Goal: Share content: Share content

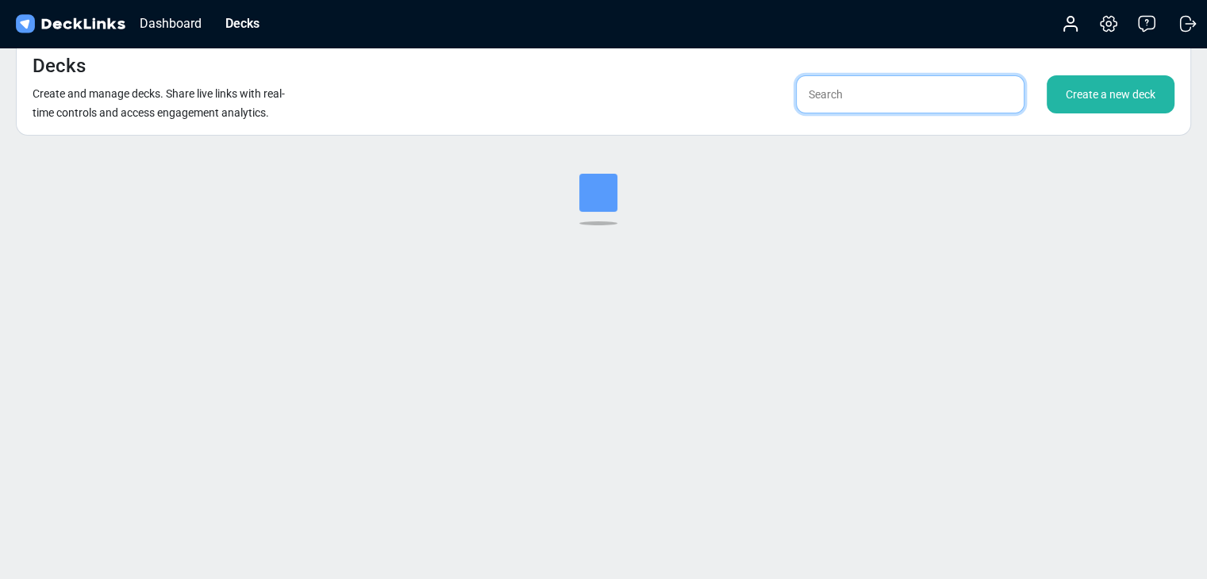
click at [854, 94] on input "text" at bounding box center [910, 94] width 229 height 38
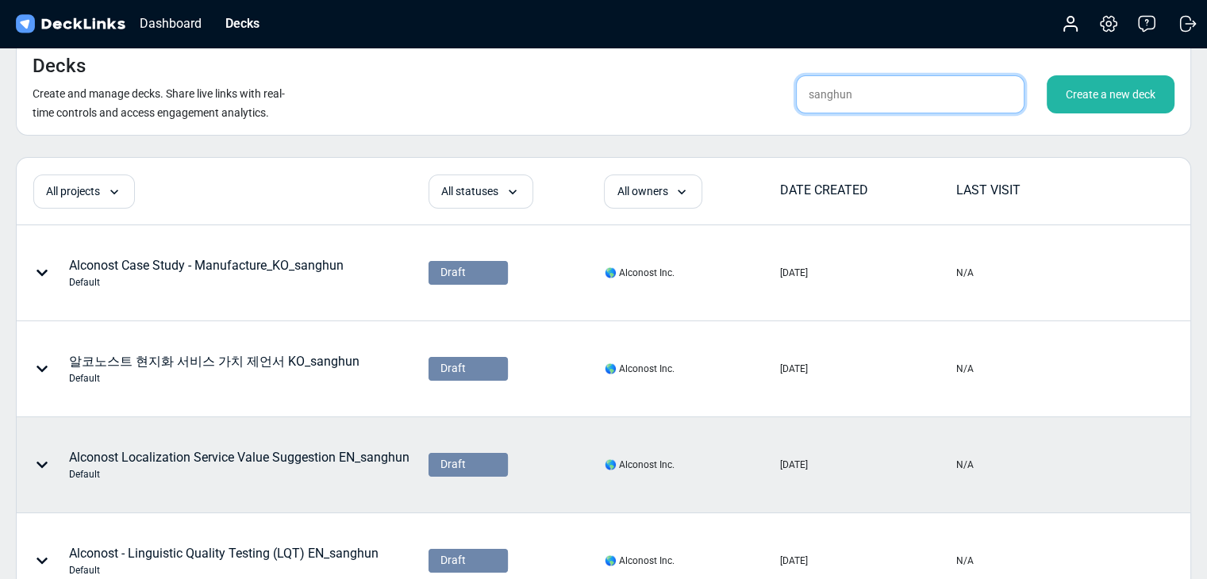
type input "sanghun"
click at [334, 452] on div "Alconost Localization Service Value Suggestion EN_sanghun Default" at bounding box center [239, 464] width 340 height 33
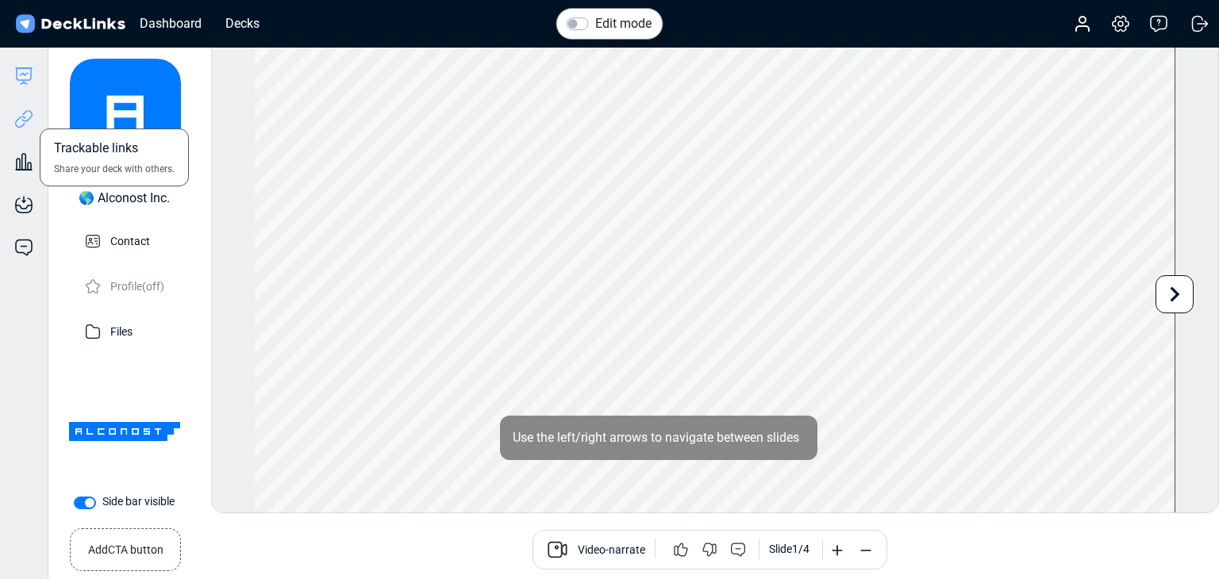
click at [20, 116] on icon at bounding box center [23, 119] width 19 height 19
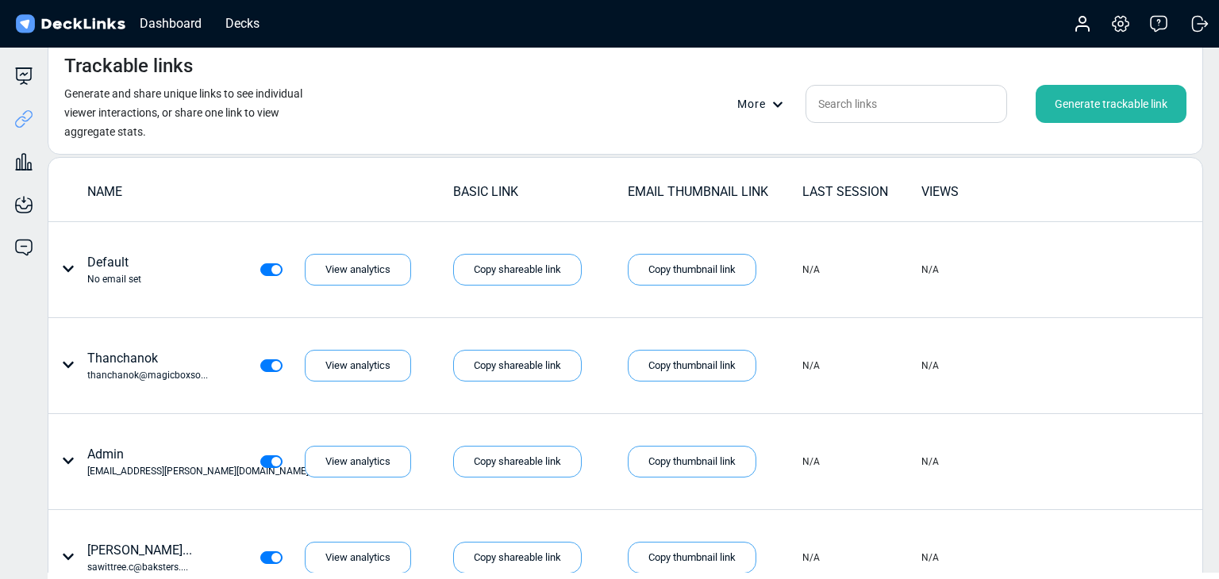
click at [1054, 99] on div "Generate trackable link" at bounding box center [1111, 104] width 151 height 38
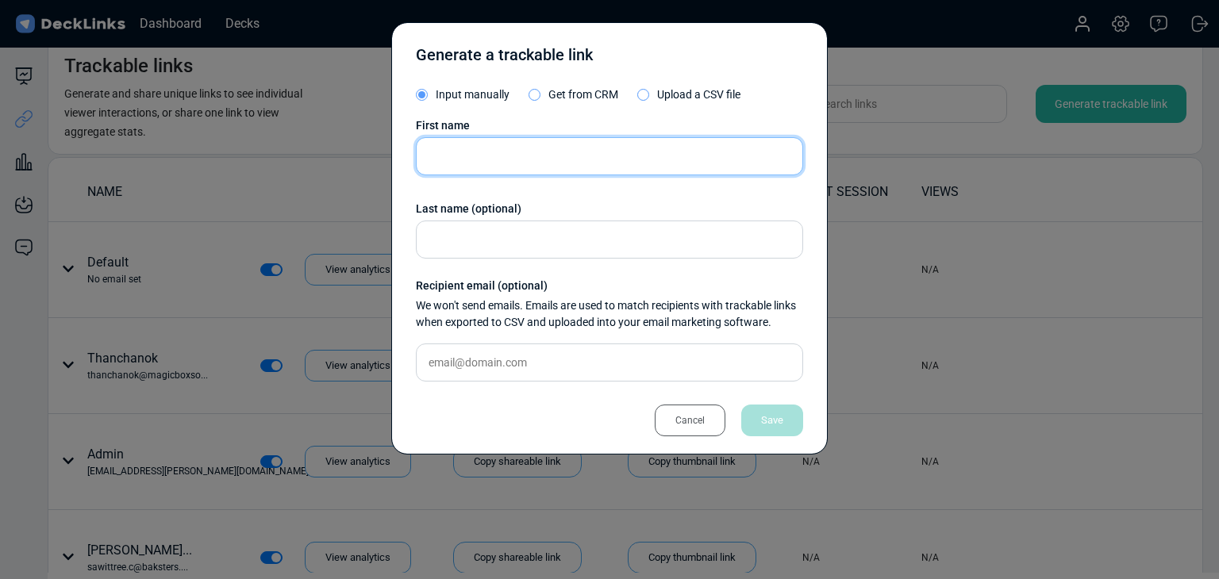
click at [545, 147] on input "text" at bounding box center [609, 156] width 387 height 38
paste input "Eng Kit Goh"
type input "Eng Kit Goh"
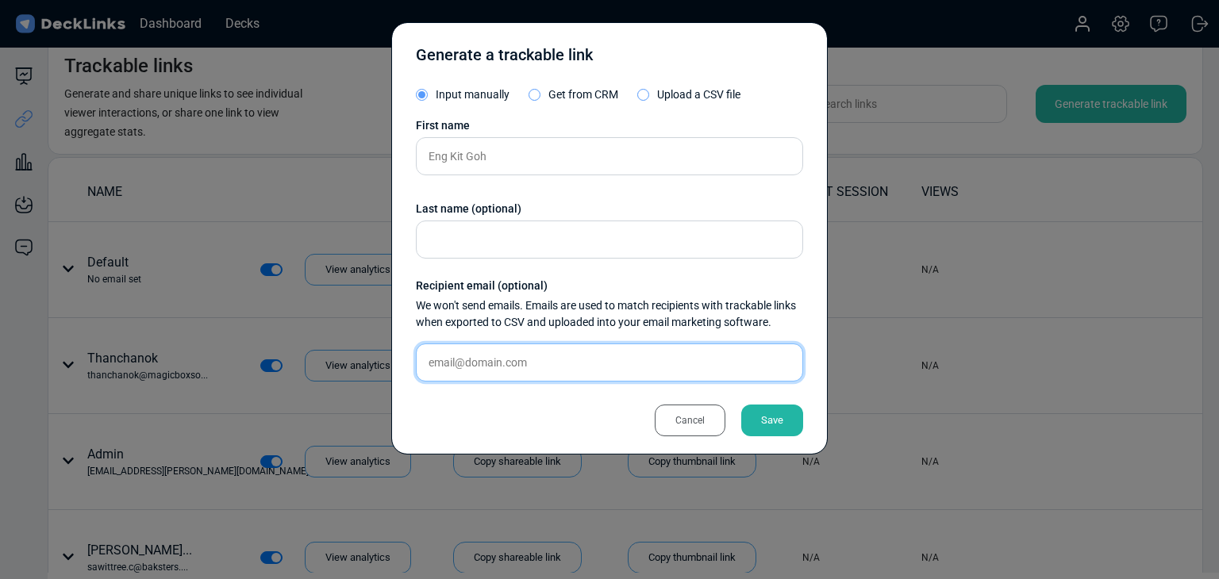
click at [523, 351] on input "text" at bounding box center [609, 363] width 387 height 38
paste input "[EMAIL_ADDRESS][DOMAIN_NAME]"
type input "[EMAIL_ADDRESS][DOMAIN_NAME]"
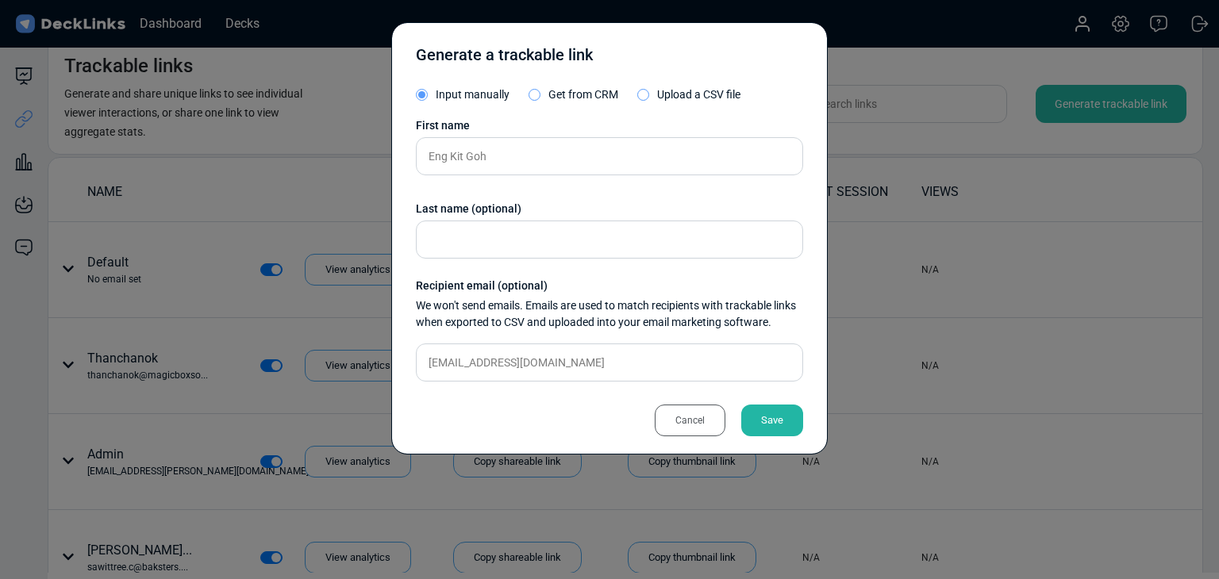
click at [780, 419] on div "Save" at bounding box center [772, 421] width 62 height 32
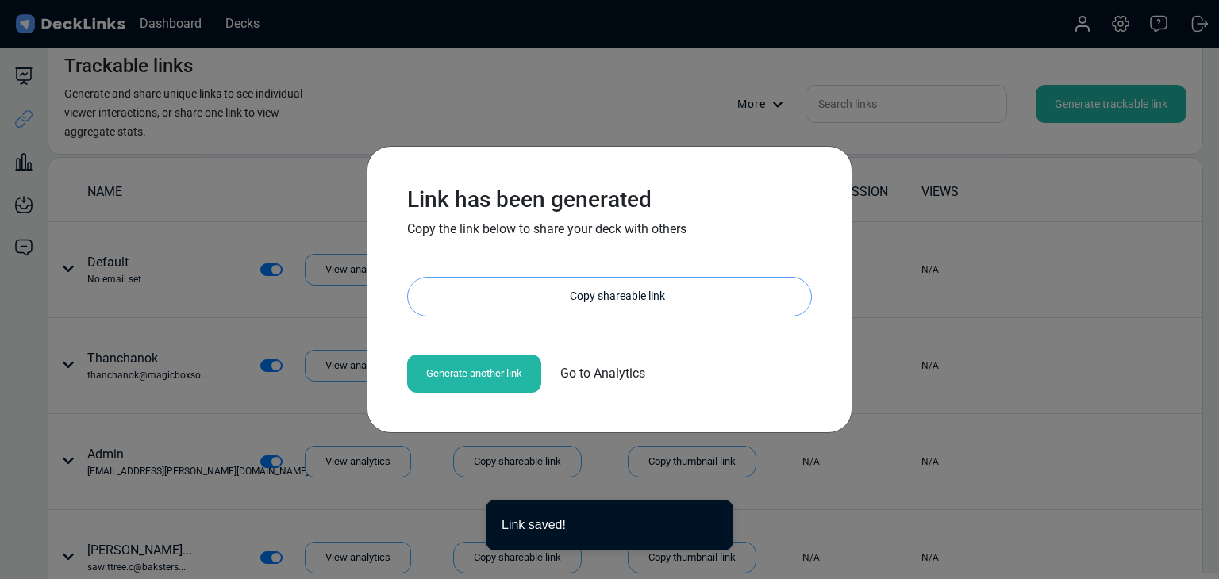
click at [578, 305] on div "Copy shareable link" at bounding box center [617, 297] width 387 height 38
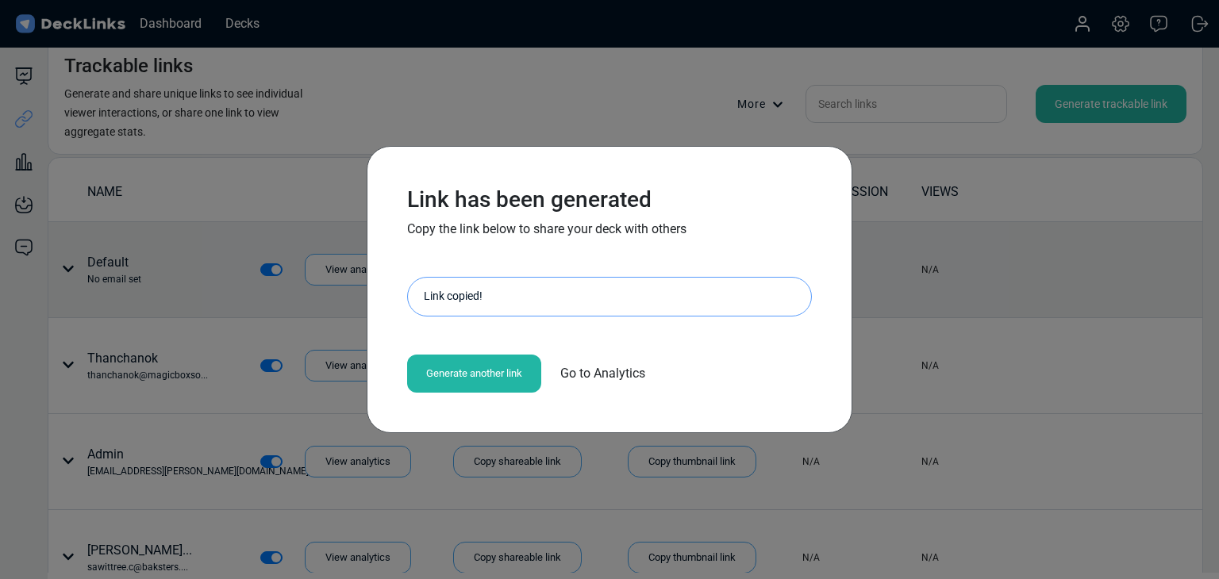
click at [103, 233] on div "Link has been generated Copy the link below to share your deck with others [URL…" at bounding box center [609, 289] width 1219 height 579
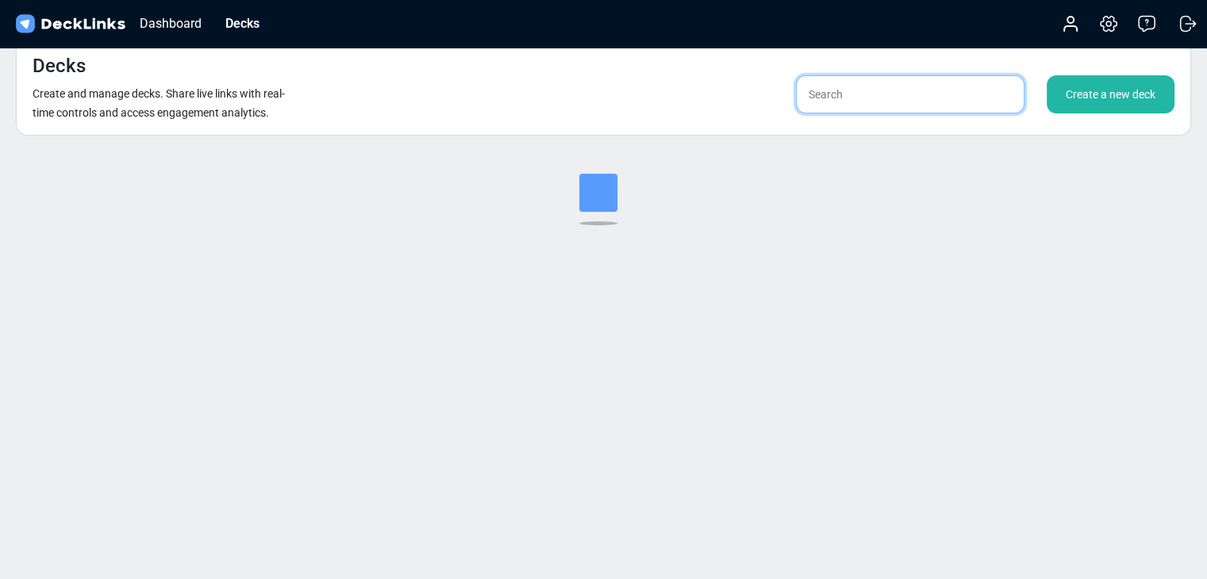
click at [908, 87] on input "text" at bounding box center [910, 94] width 229 height 38
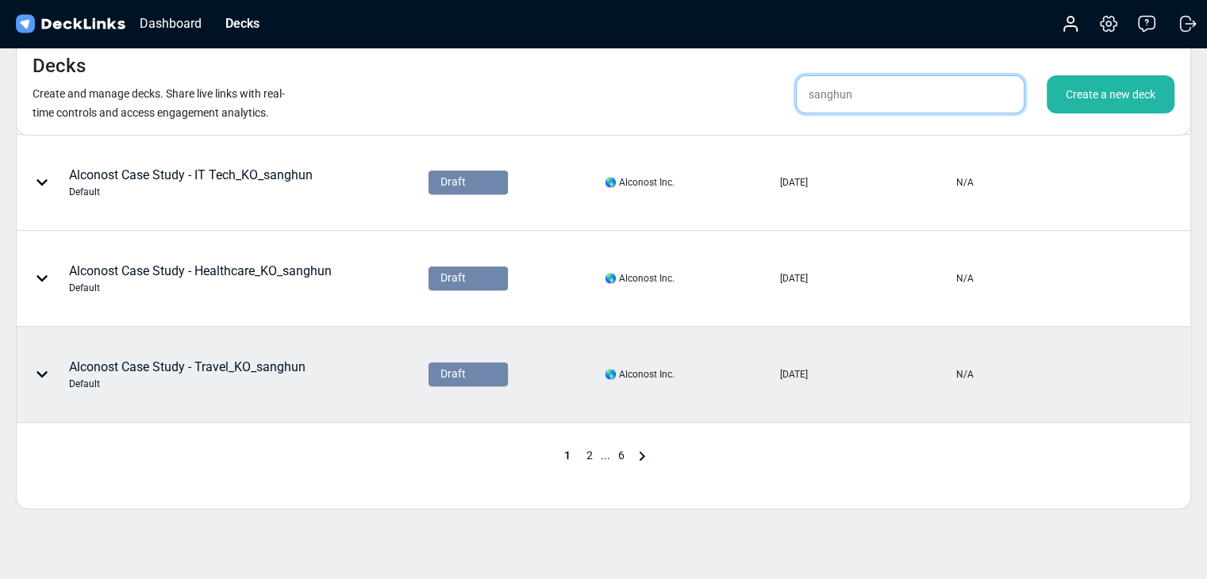
scroll to position [794, 0]
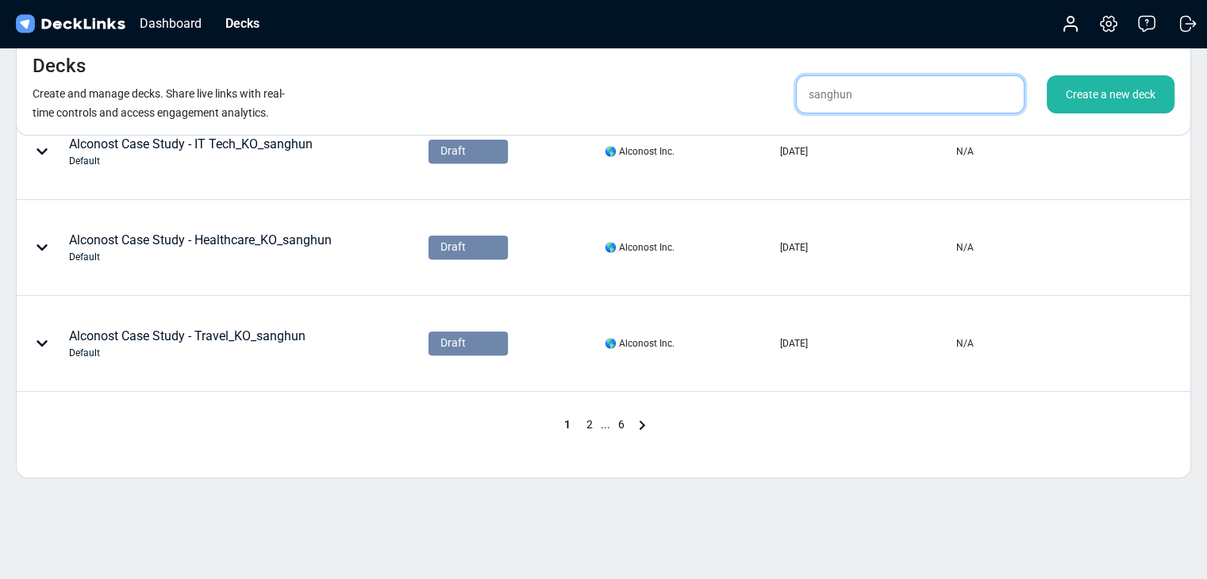
type input "sanghun"
click at [591, 421] on span "2" at bounding box center [590, 424] width 22 height 13
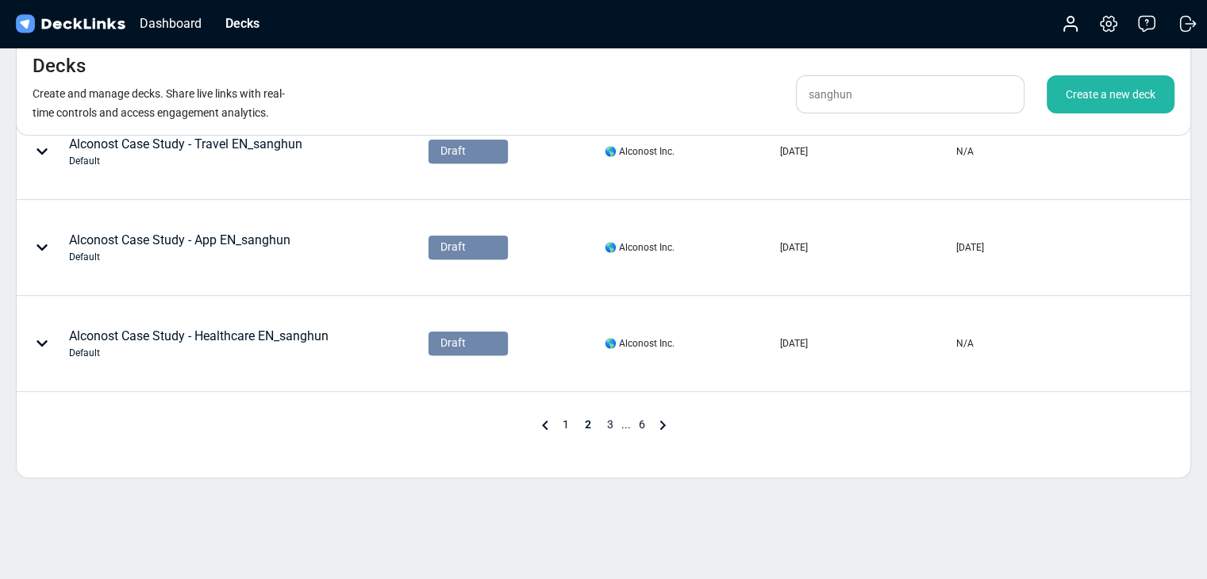
click at [609, 423] on span "3" at bounding box center [610, 424] width 22 height 13
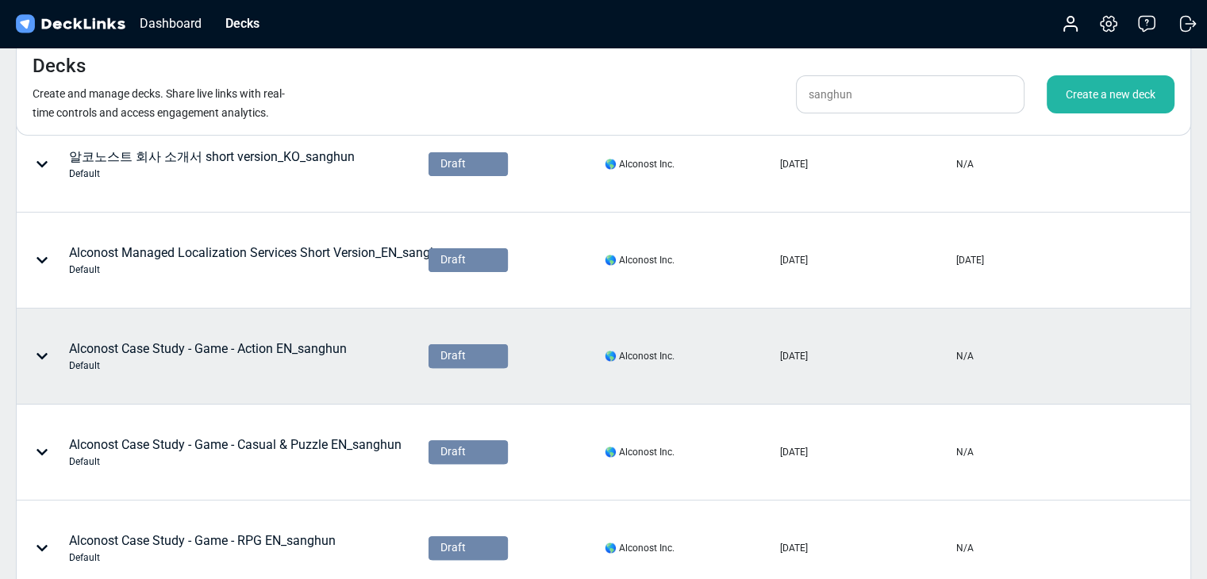
scroll to position [264, 0]
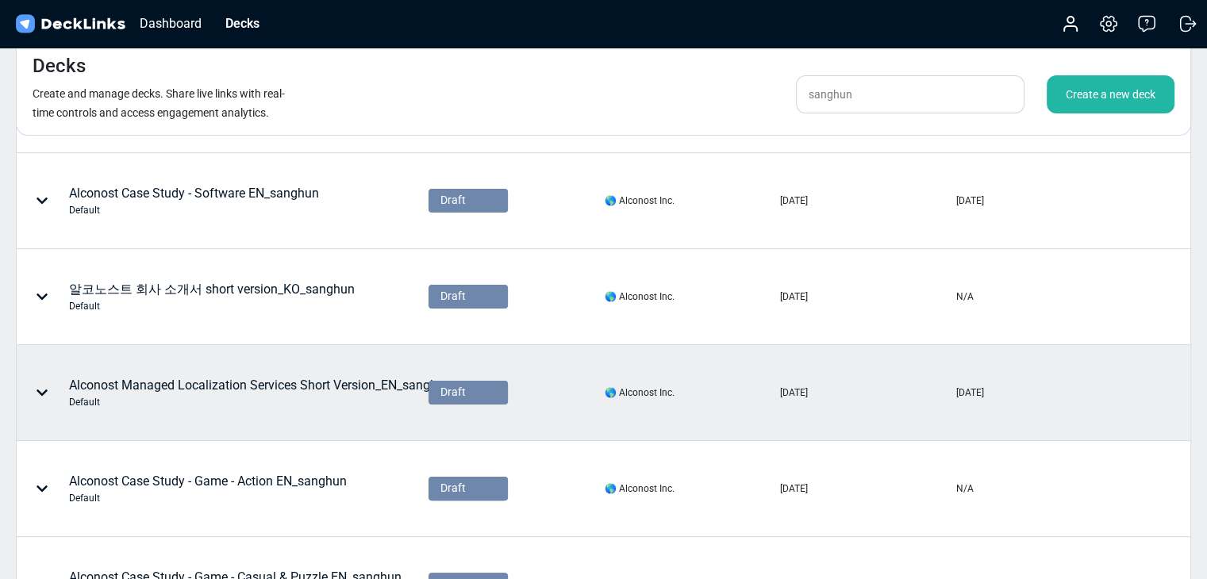
click at [343, 389] on div "Alconost Managed Localization Services Short Version_EN_sanghun Default" at bounding box center [260, 392] width 382 height 33
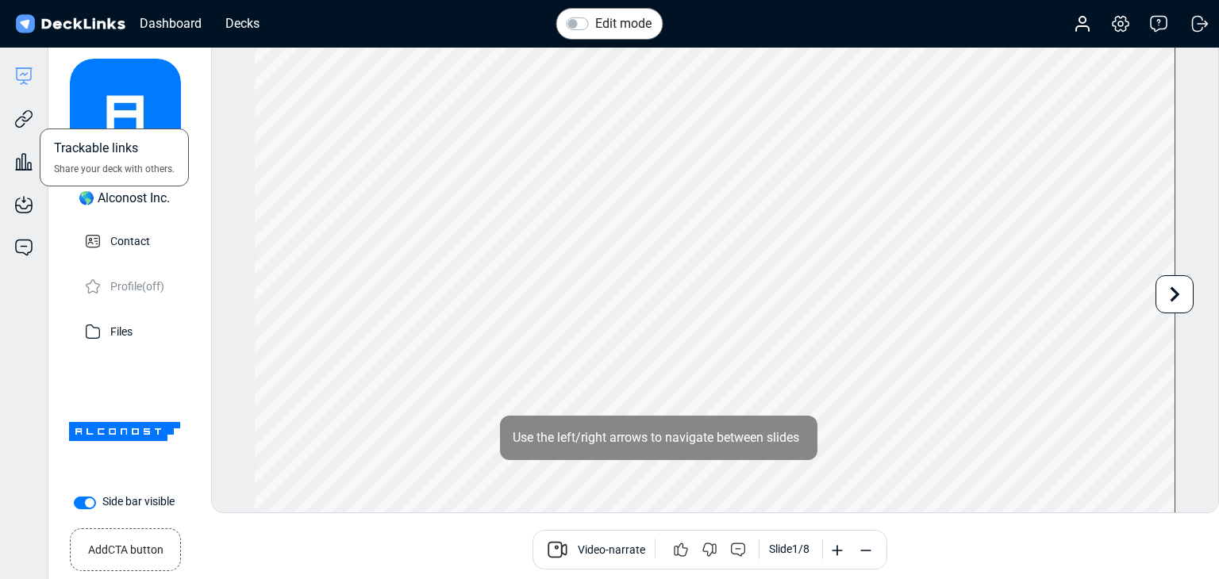
click at [38, 125] on div "Trackable links Share your deck with others." at bounding box center [24, 107] width 48 height 43
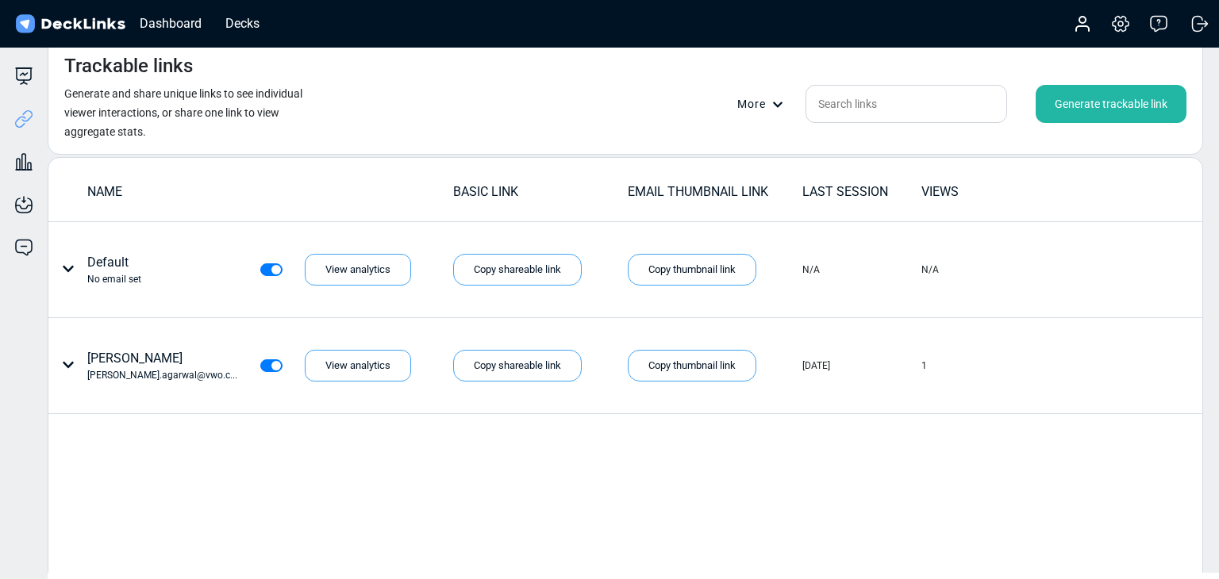
click at [1107, 102] on div "Generate trackable link" at bounding box center [1111, 104] width 151 height 38
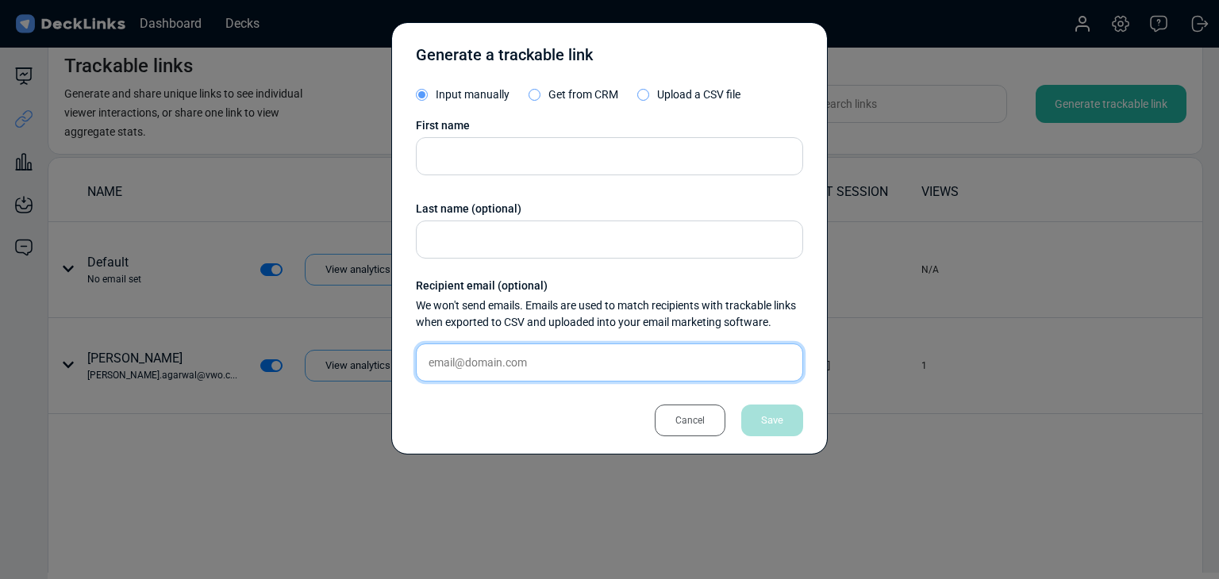
click at [609, 371] on input "text" at bounding box center [609, 363] width 387 height 38
paste input "[EMAIL_ADDRESS][DOMAIN_NAME]"
type input "[EMAIL_ADDRESS][DOMAIN_NAME]"
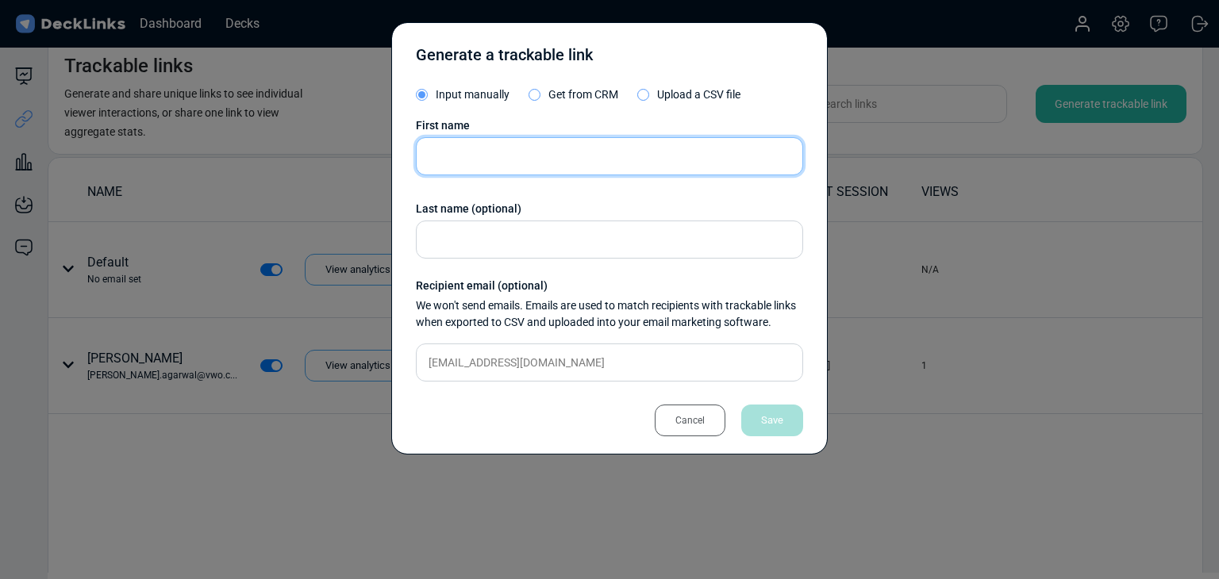
click at [593, 151] on input "text" at bounding box center [609, 156] width 387 height 38
paste input "Eng Kit Goh"
type input "Eng Kit Goh"
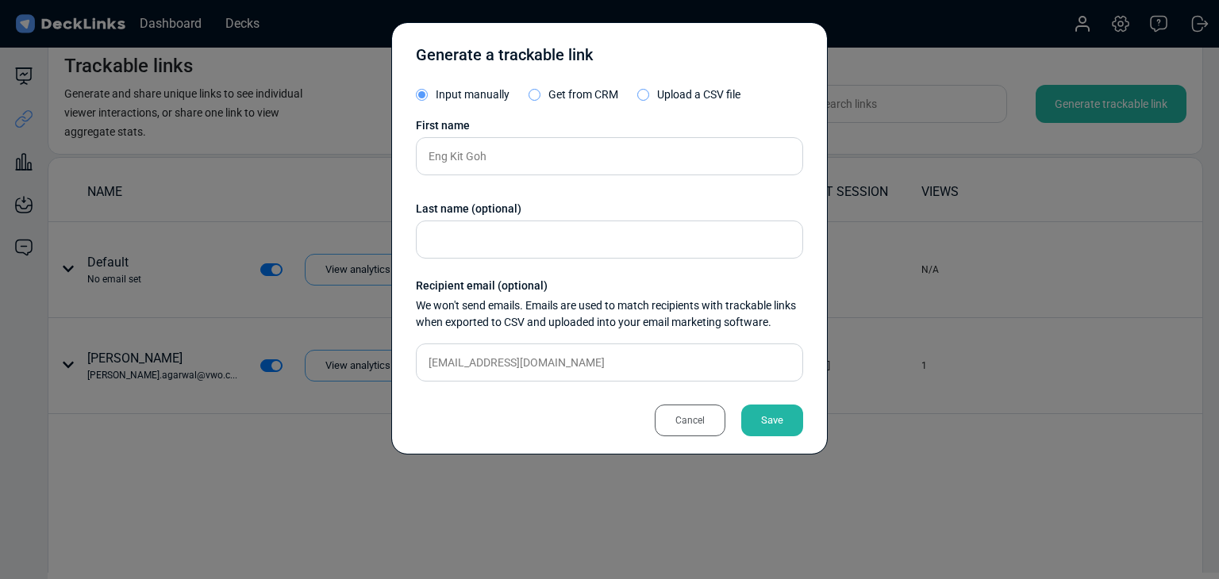
click at [775, 436] on div "Generate a trackable link Input manually Get from CRM Upload a CSV file First n…" at bounding box center [609, 238] width 436 height 432
click at [775, 432] on div "Save" at bounding box center [772, 421] width 62 height 32
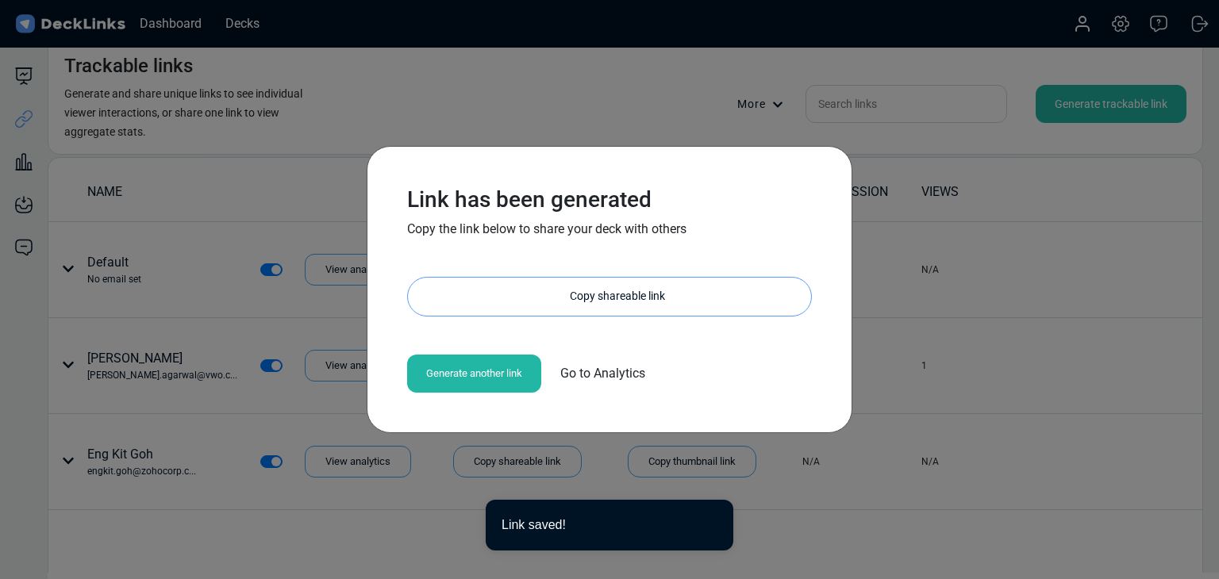
click at [587, 293] on div "Copy shareable link" at bounding box center [617, 297] width 387 height 38
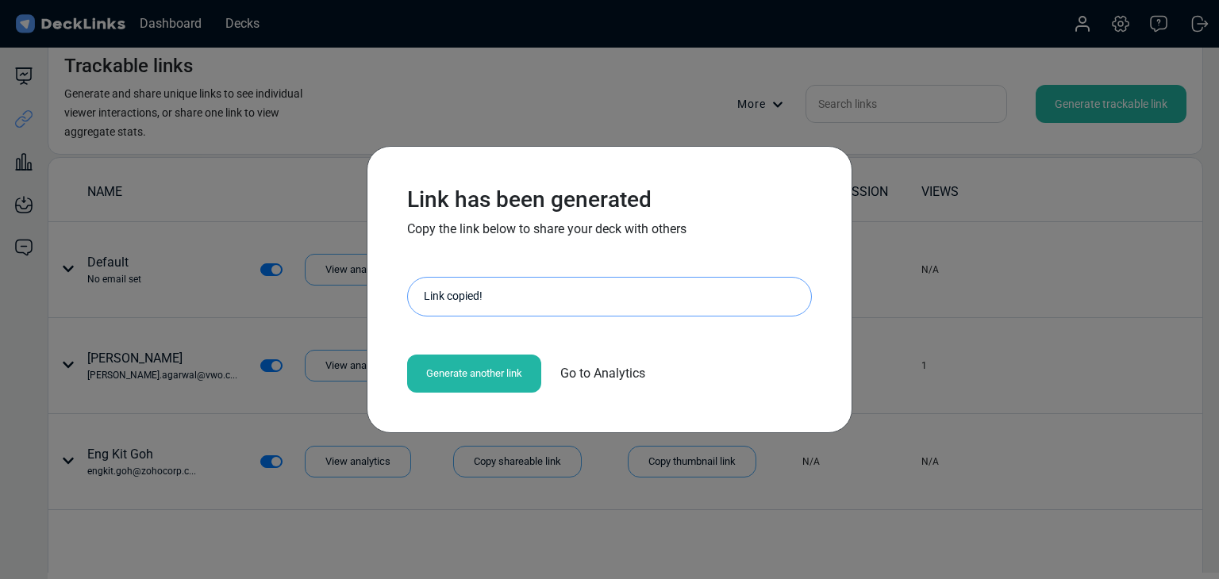
click at [235, 246] on div "Link has been generated Copy the link below to share your deck with others [URL…" at bounding box center [609, 289] width 1219 height 579
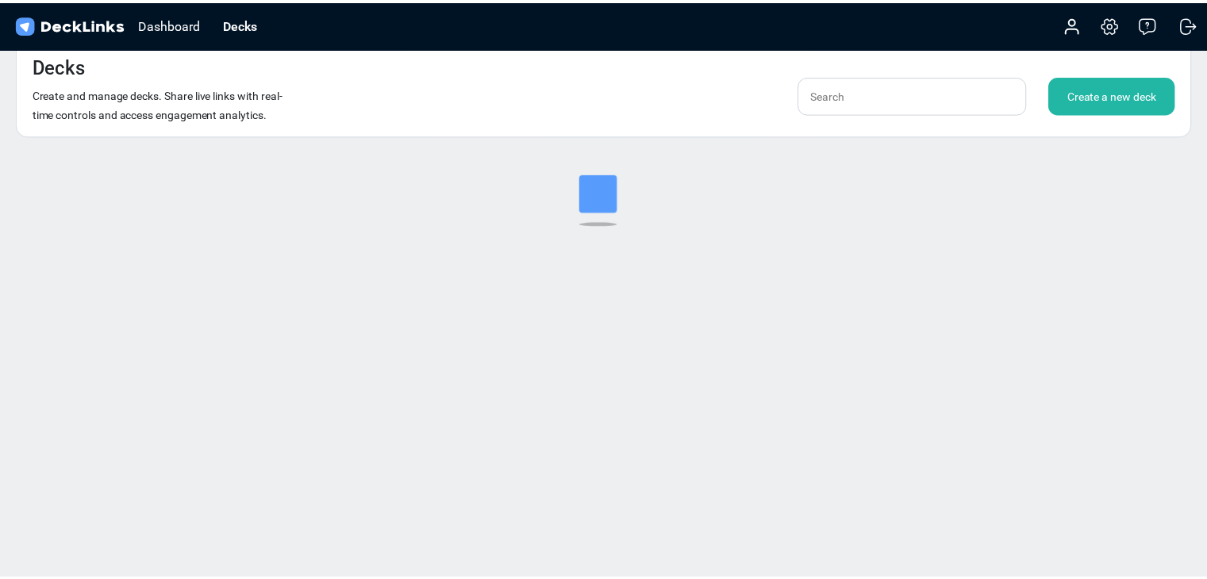
scroll to position [19, 0]
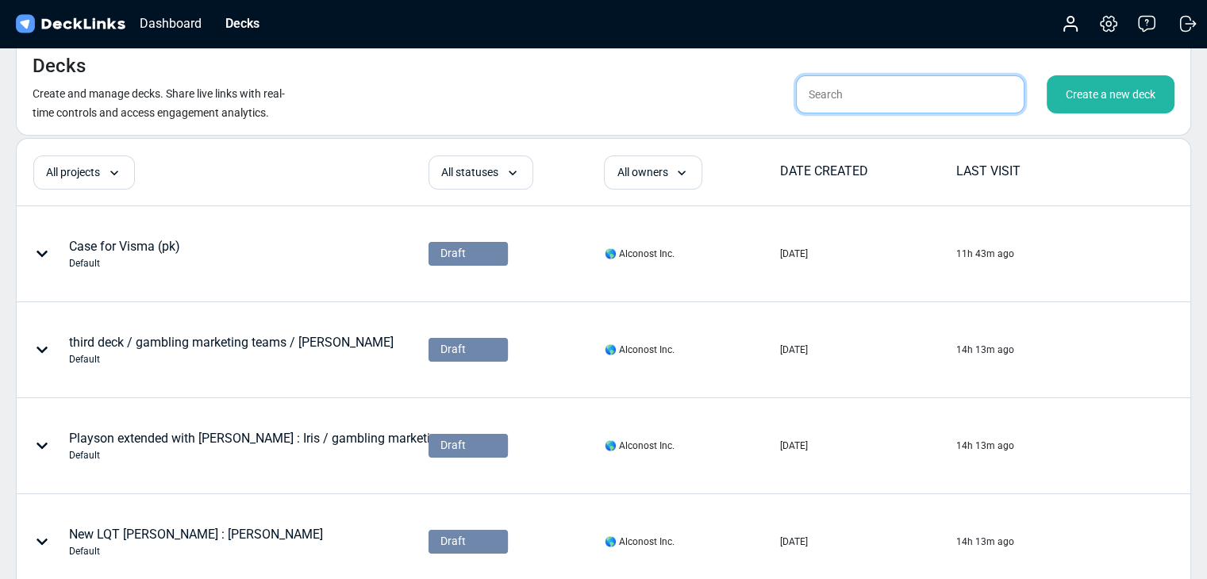
click at [932, 90] on input "text" at bounding box center [910, 94] width 229 height 38
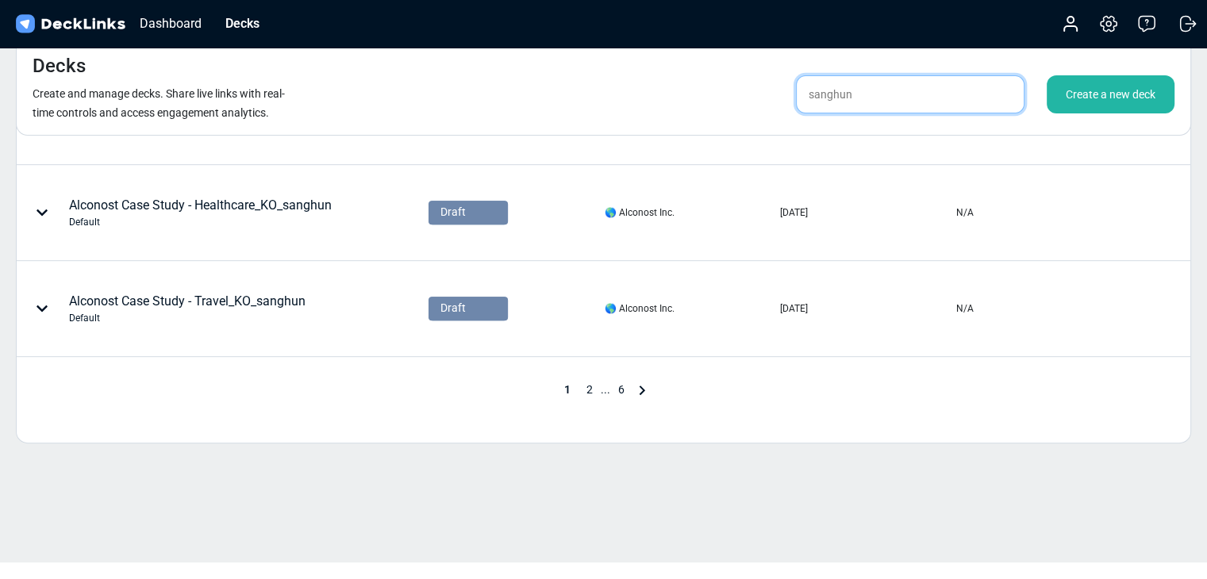
type input "sanghun"
click at [588, 390] on span "2" at bounding box center [590, 389] width 22 height 13
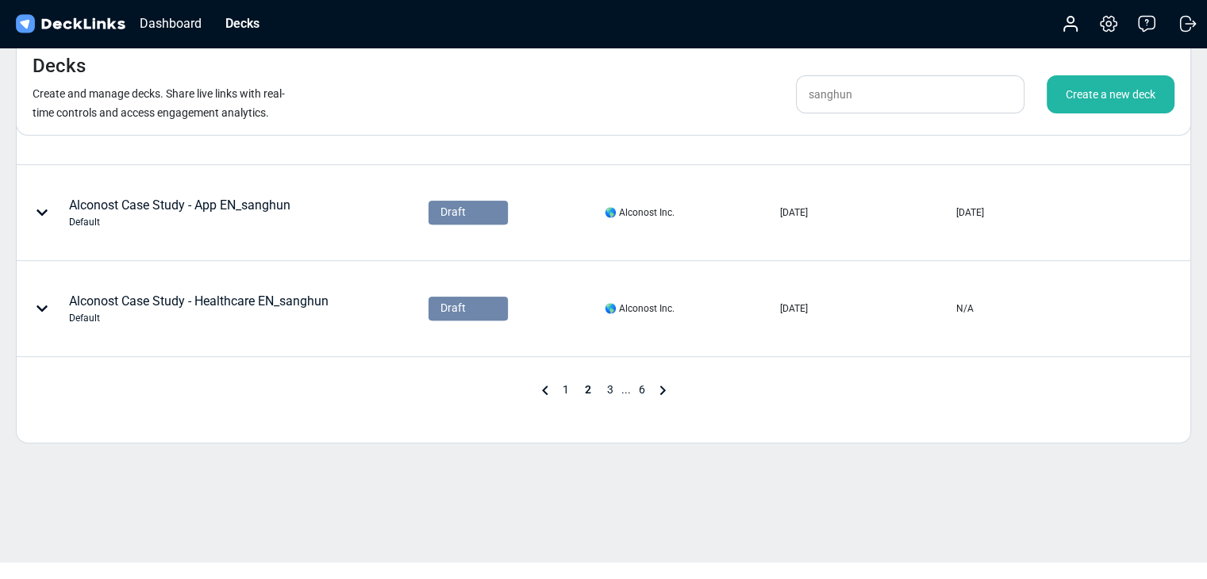
click at [606, 391] on span "3" at bounding box center [610, 389] width 22 height 13
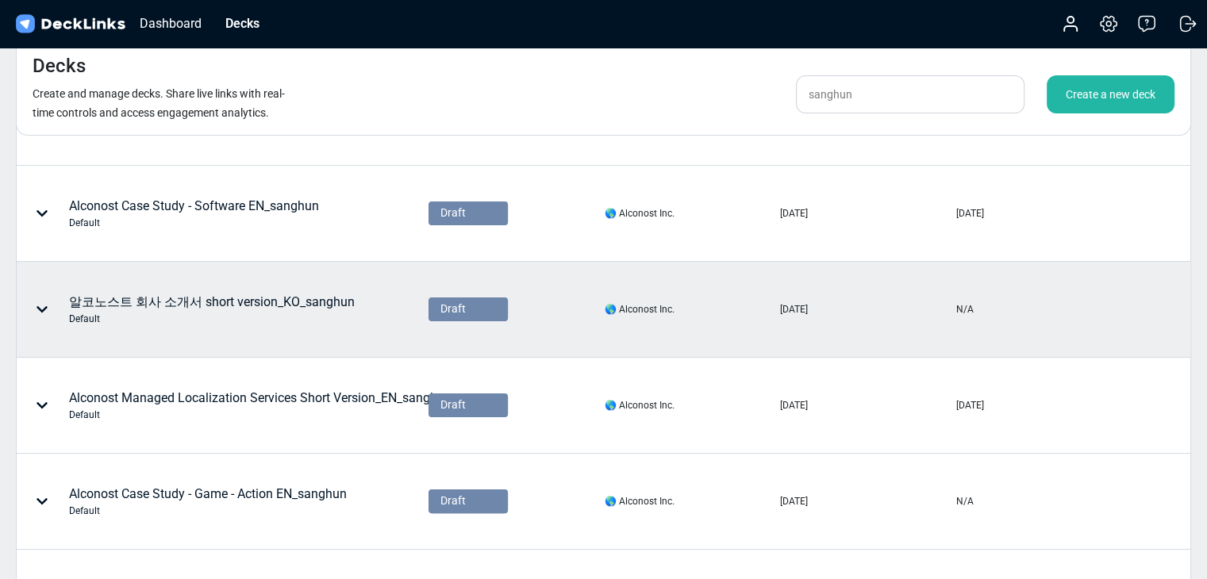
scroll to position [132, 0]
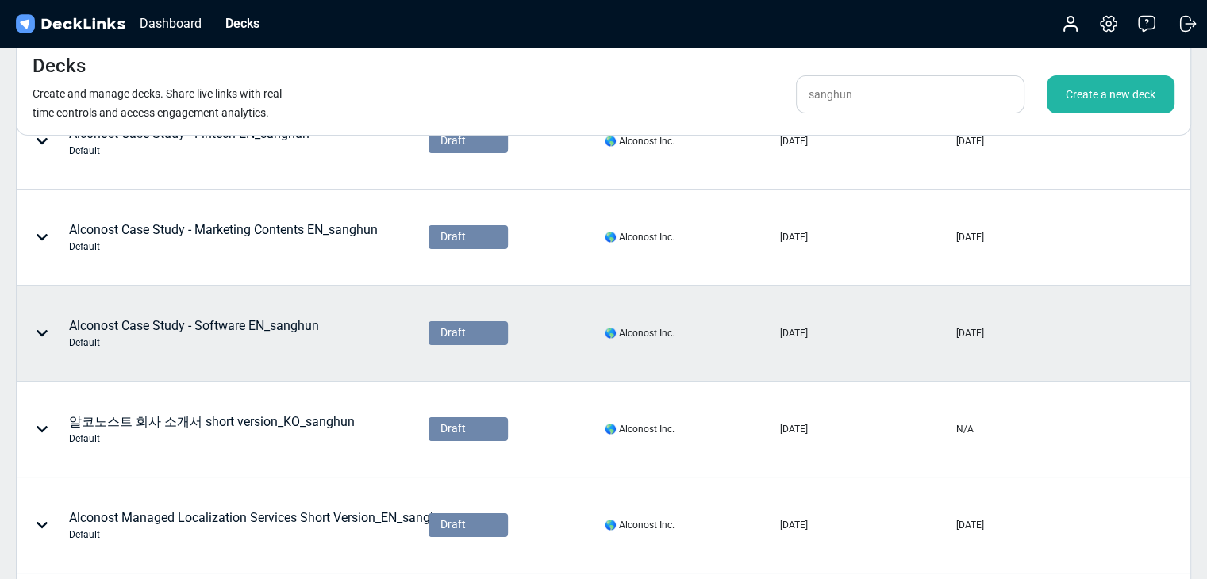
click at [279, 328] on div "Alconost Case Study - Software EN_sanghun Default" at bounding box center [194, 333] width 250 height 33
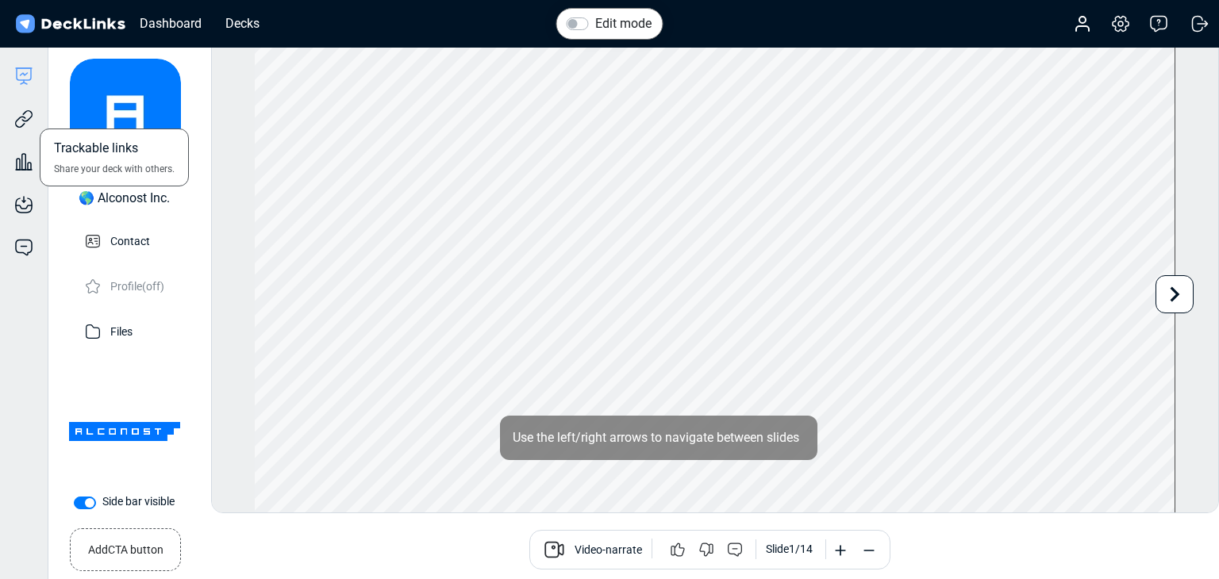
click at [34, 124] on div "Trackable links Share your deck with others." at bounding box center [24, 107] width 48 height 43
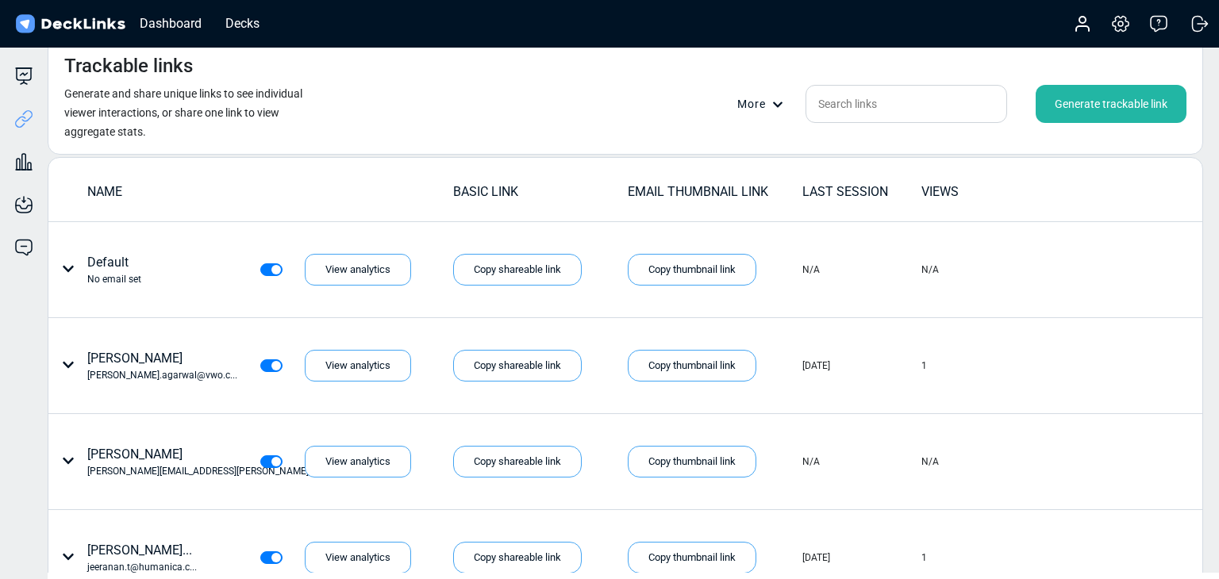
click at [1078, 96] on div "Generate trackable link" at bounding box center [1111, 104] width 151 height 38
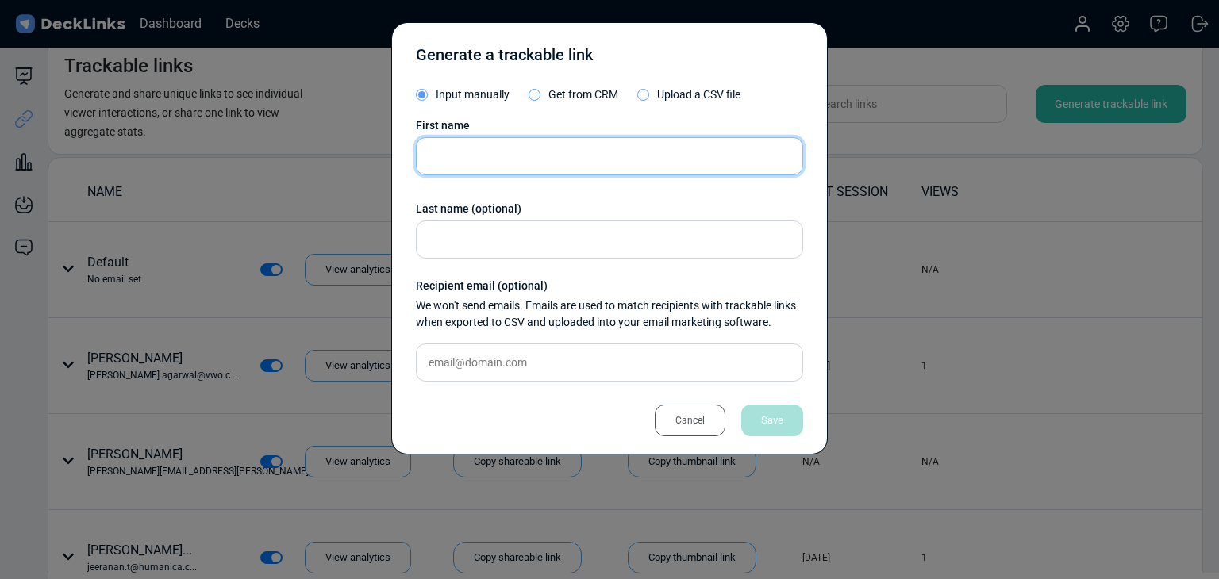
click at [575, 170] on input "text" at bounding box center [609, 156] width 387 height 38
paste input "Eng Kit Goh"
type input "Eng Kit Goh"
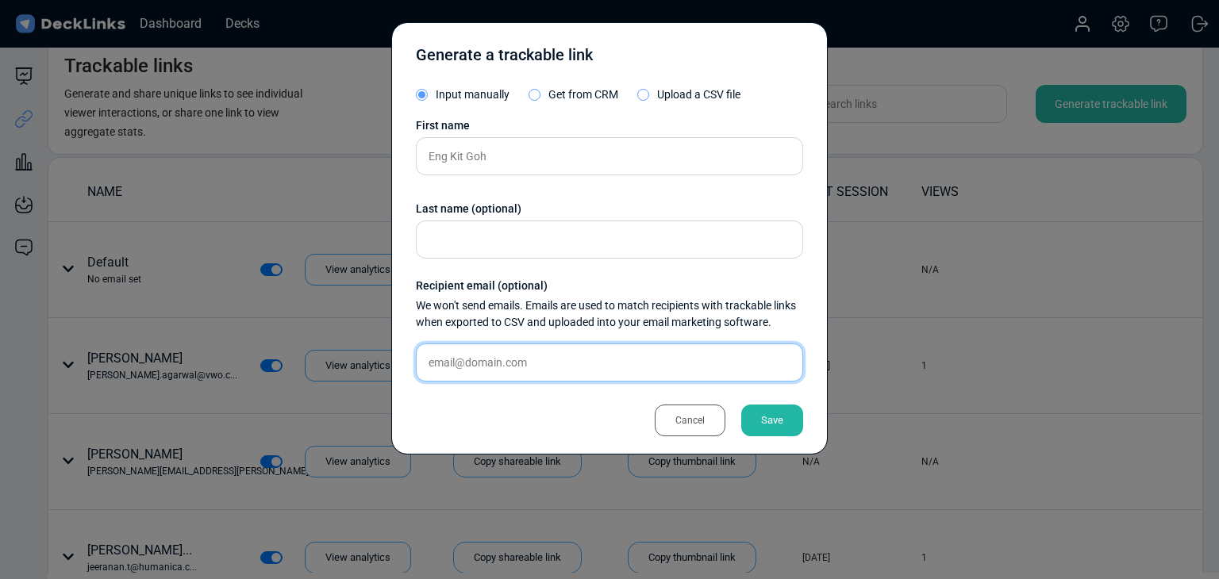
click at [518, 367] on input "text" at bounding box center [609, 363] width 387 height 38
paste input "[EMAIL_ADDRESS][DOMAIN_NAME]"
type input "[EMAIL_ADDRESS][DOMAIN_NAME]"
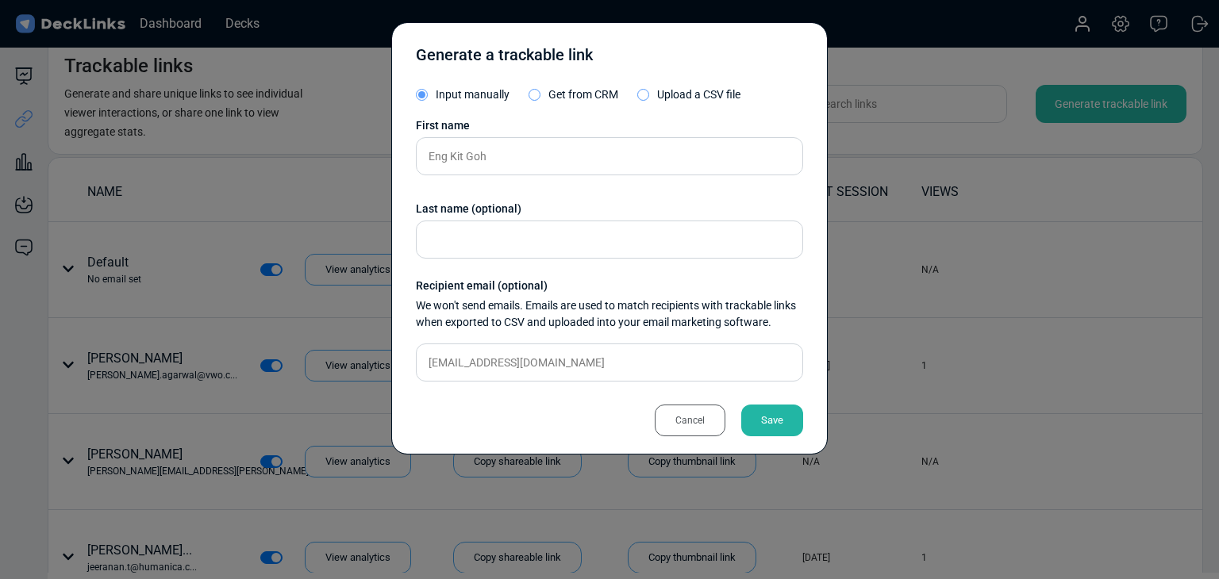
click at [763, 413] on div "Save" at bounding box center [772, 421] width 62 height 32
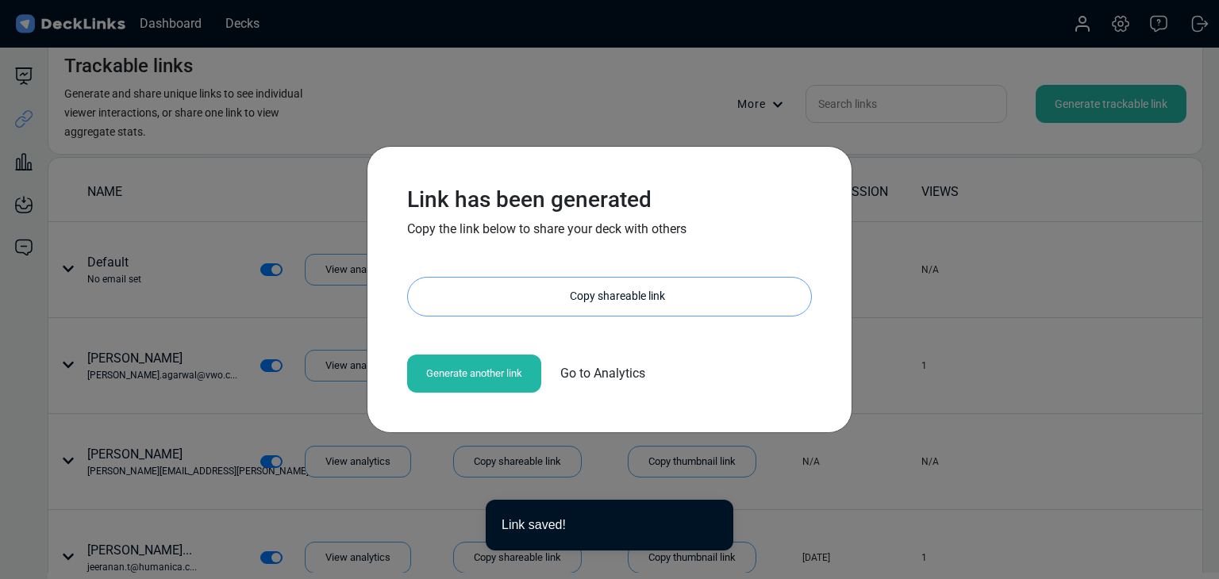
click at [540, 289] on div "Copy shareable link" at bounding box center [617, 297] width 387 height 38
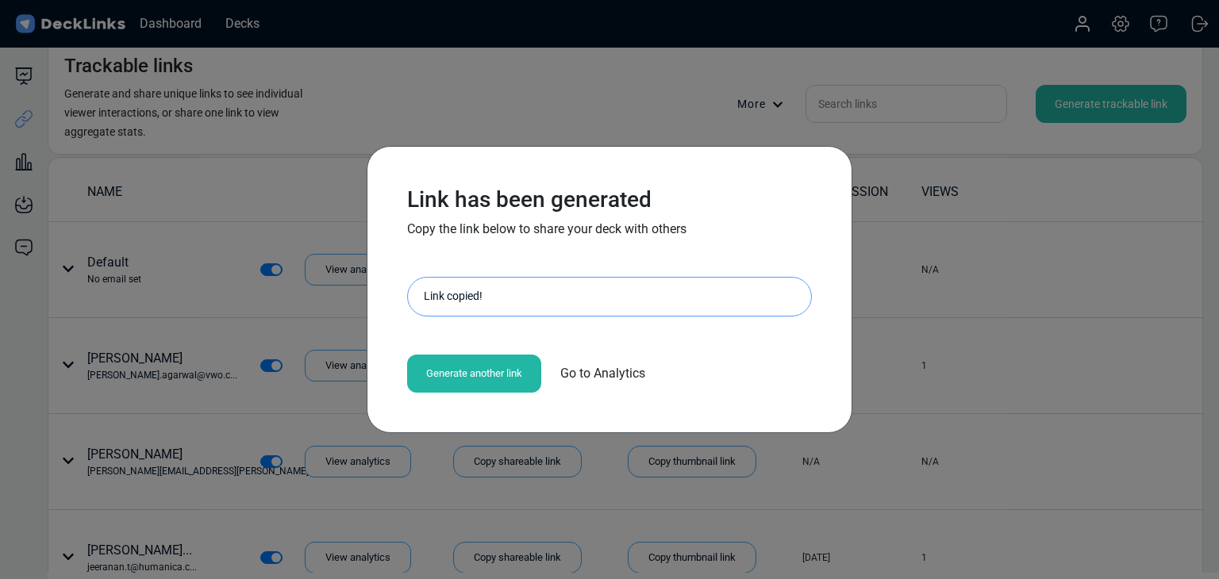
click at [257, 219] on div "Link has been generated Copy the link below to share your deck with others [URL…" at bounding box center [609, 289] width 1219 height 579
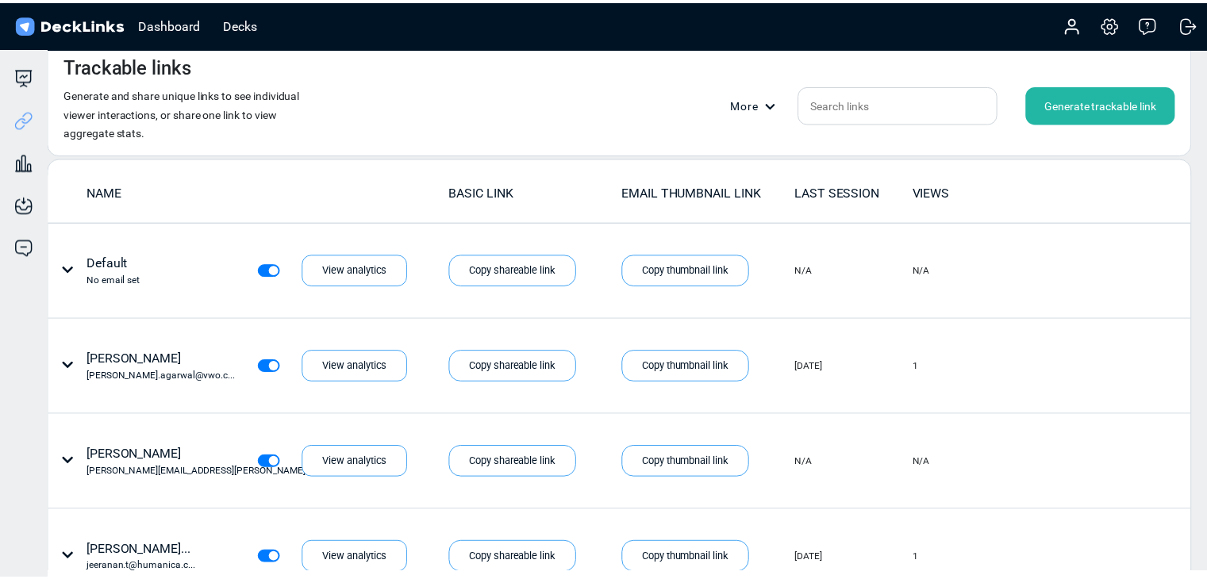
scroll to position [19, 0]
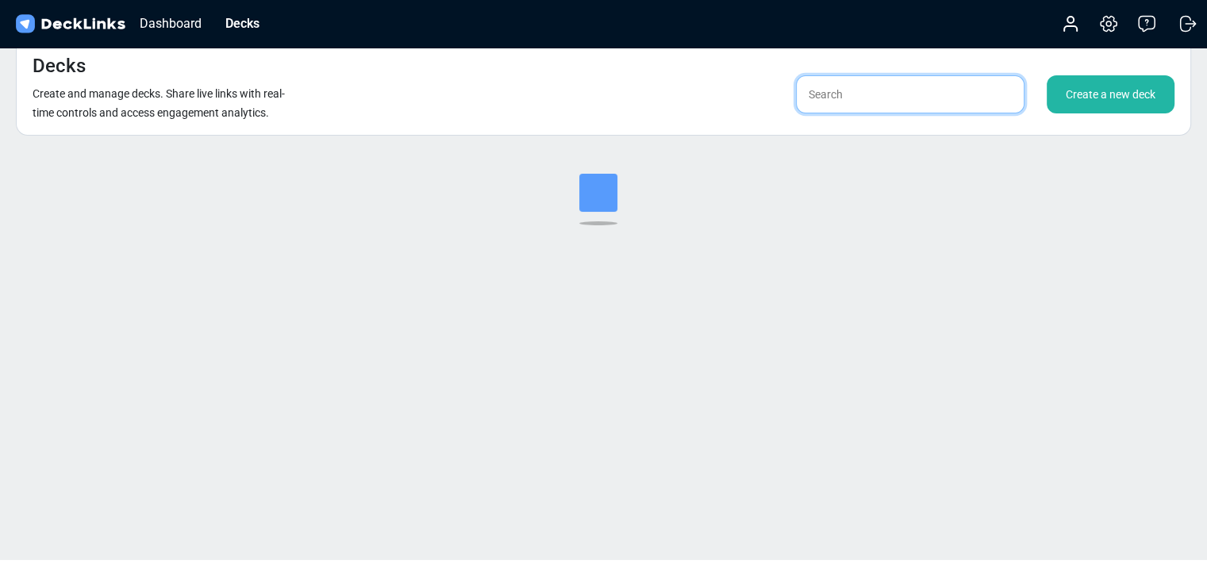
click at [878, 106] on input "text" at bounding box center [910, 94] width 229 height 38
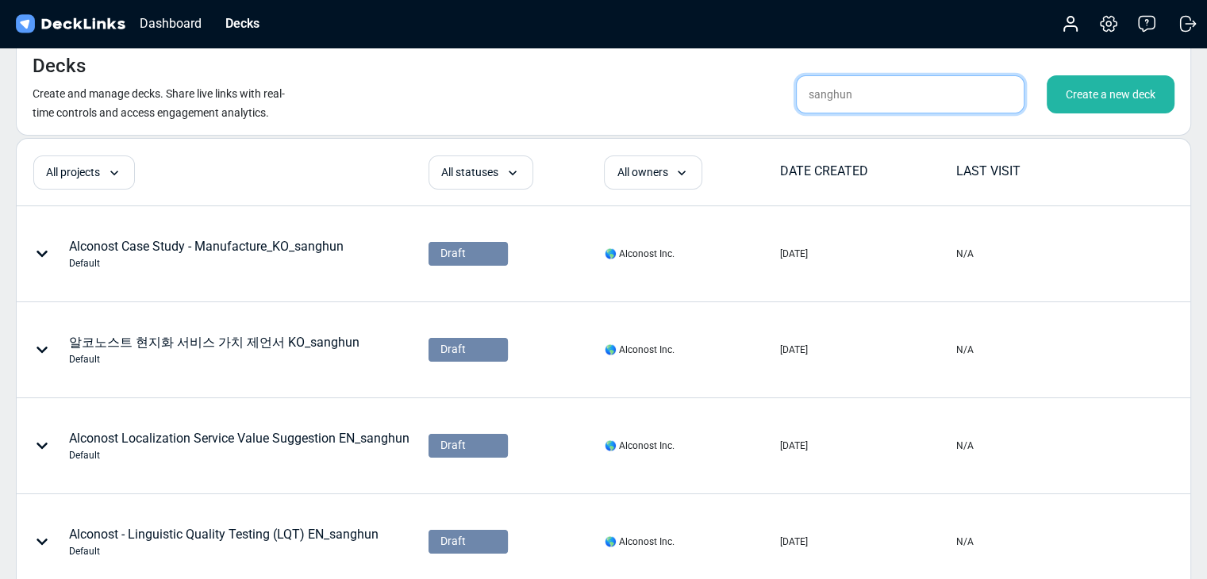
click at [894, 86] on input "sanghun" at bounding box center [910, 94] width 229 height 38
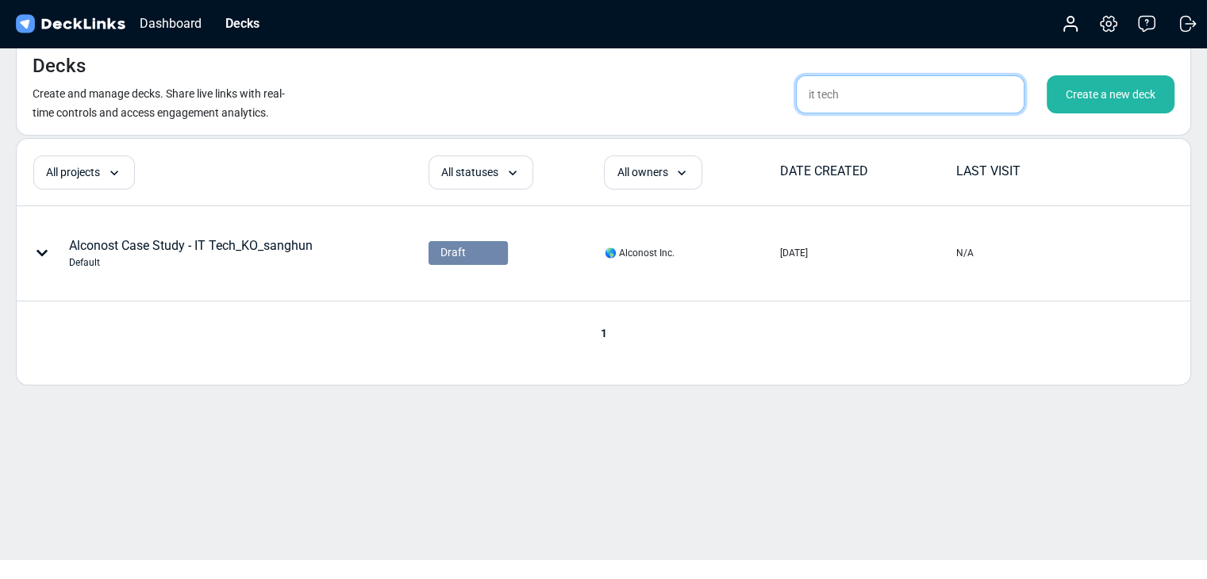
type input "it tech"
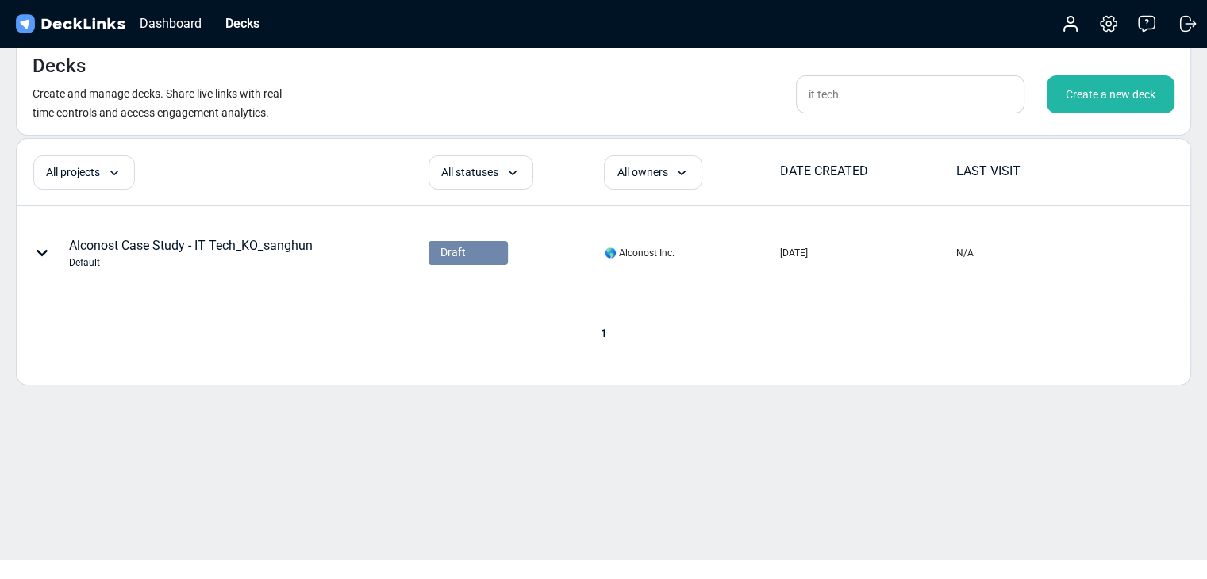
click at [1093, 83] on div "Create a new deck" at bounding box center [1111, 94] width 128 height 38
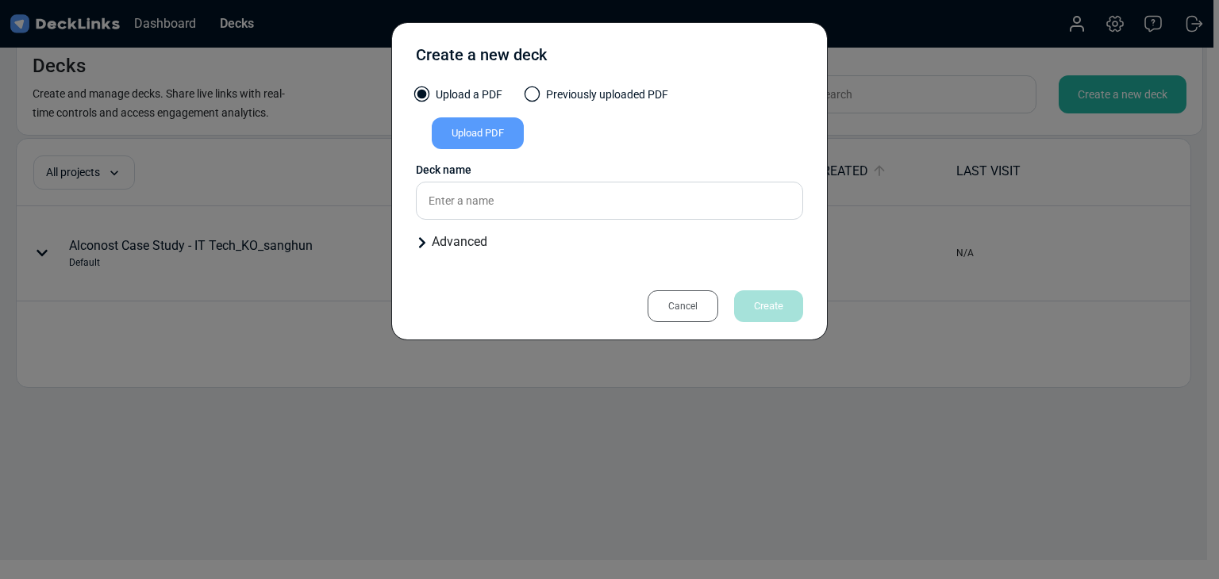
click at [521, 133] on div "Upload PDF" at bounding box center [478, 133] width 92 height 32
click at [0, 0] on input "Upload PDF" at bounding box center [0, 0] width 0 height 0
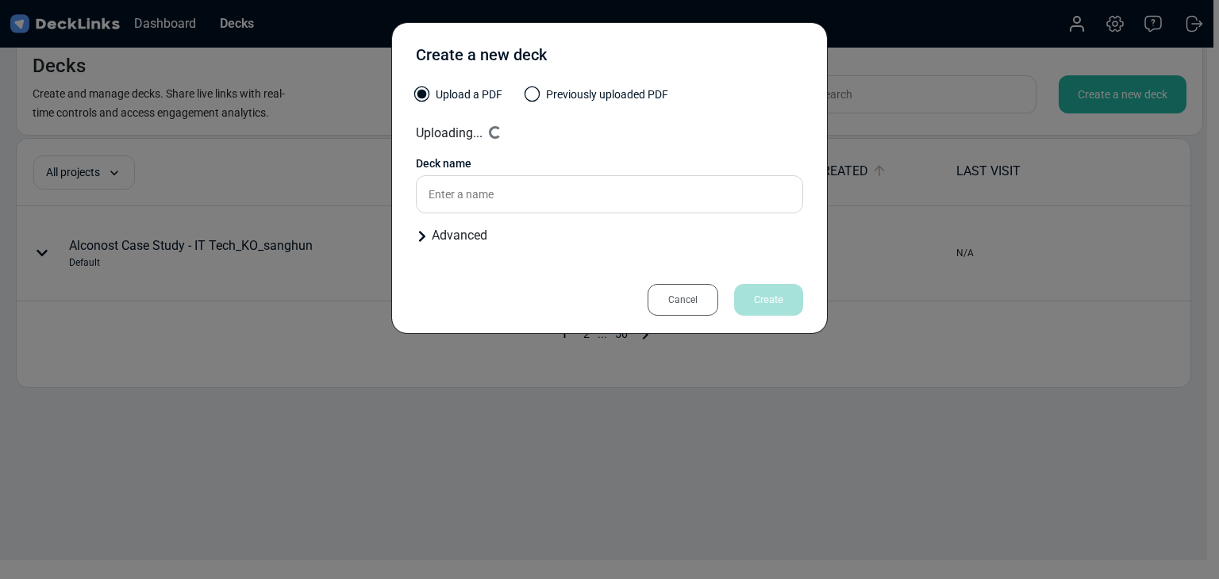
type input "Alconost Case Study - IT Tech EN"
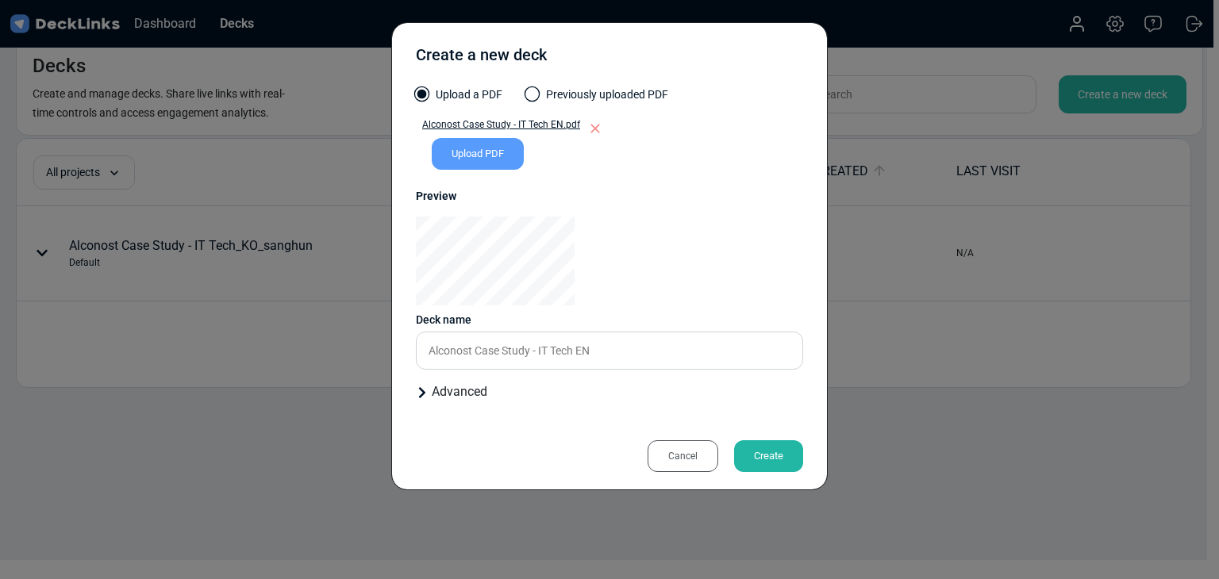
drag, startPoint x: 122, startPoint y: 318, endPoint x: 648, endPoint y: 126, distance: 559.3
click at [125, 318] on div "Create a new deck Upload a PDF Previously uploaded PDF Alconost Case Study - IT…" at bounding box center [609, 289] width 1219 height 579
